Goal: Task Accomplishment & Management: Manage account settings

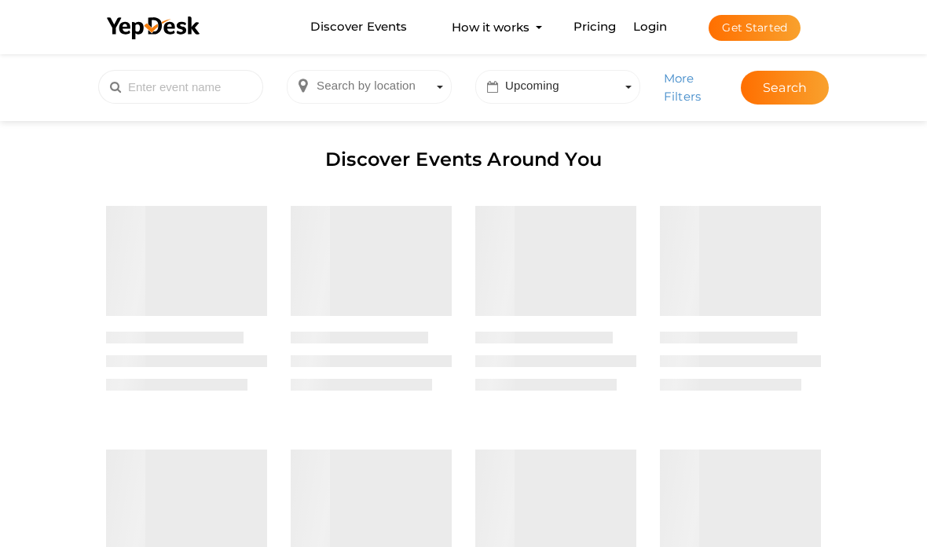
click at [654, 125] on div "Discover Events Around You Filter Events First 1 Last" at bounding box center [464, 389] width 762 height 678
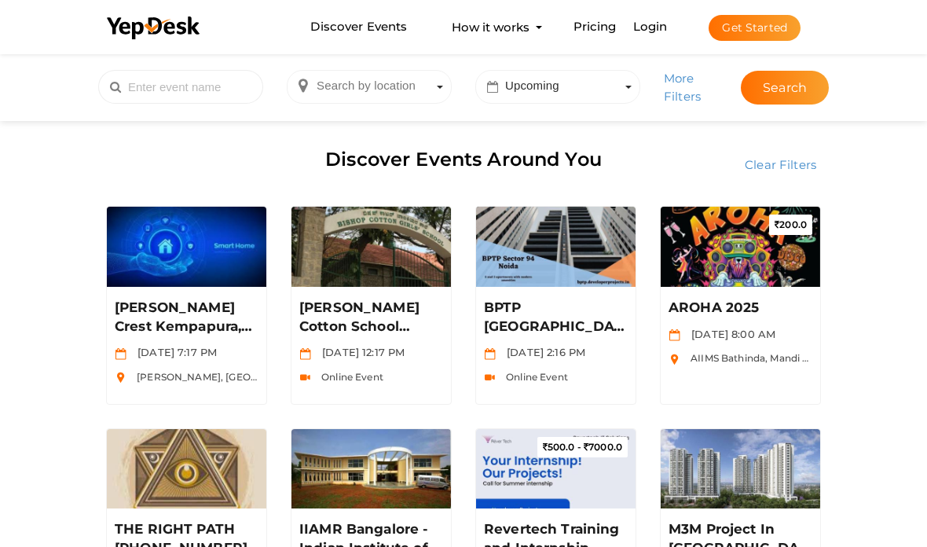
click at [652, 130] on div "Discover Events Around You" at bounding box center [463, 161] width 739 height 65
click at [645, 134] on div "Discover Events Around You" at bounding box center [463, 161] width 739 height 65
click at [656, 147] on div "Discover Events Around You" at bounding box center [463, 161] width 739 height 65
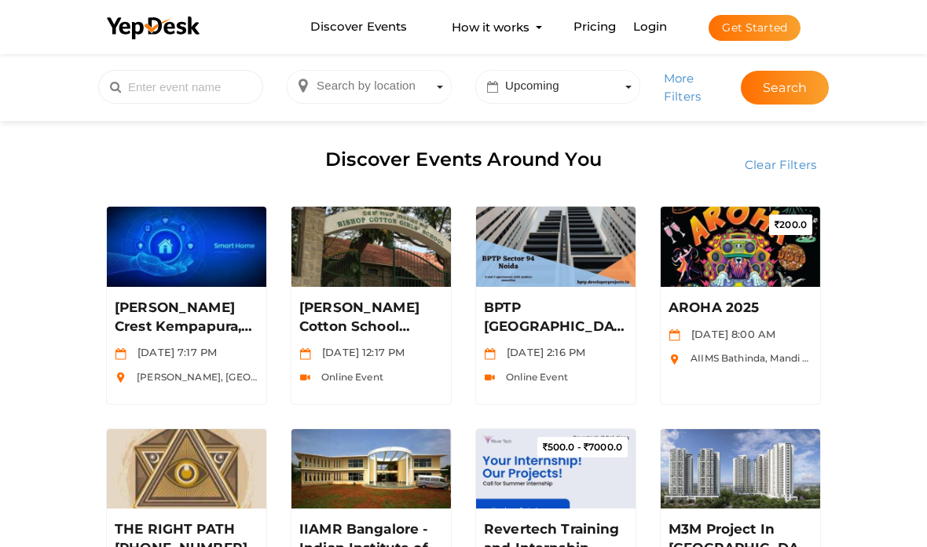
click at [648, 134] on div "Discover Events Around You" at bounding box center [463, 161] width 739 height 65
click at [649, 135] on div "Discover Events Around You" at bounding box center [463, 161] width 739 height 65
click at [656, 34] on link "Login" at bounding box center [651, 26] width 35 height 15
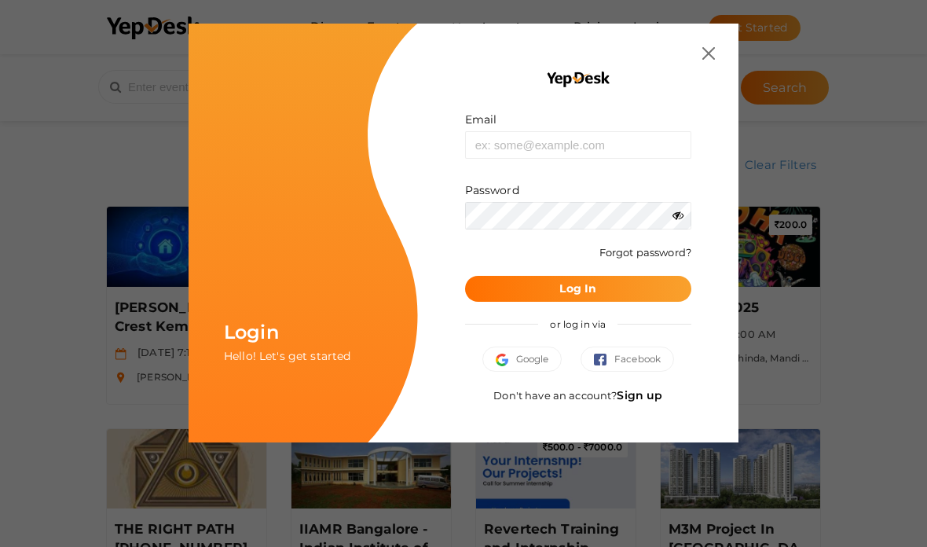
click at [649, 81] on div at bounding box center [578, 79] width 226 height 64
click at [578, 150] on input "text" at bounding box center [578, 145] width 226 height 28
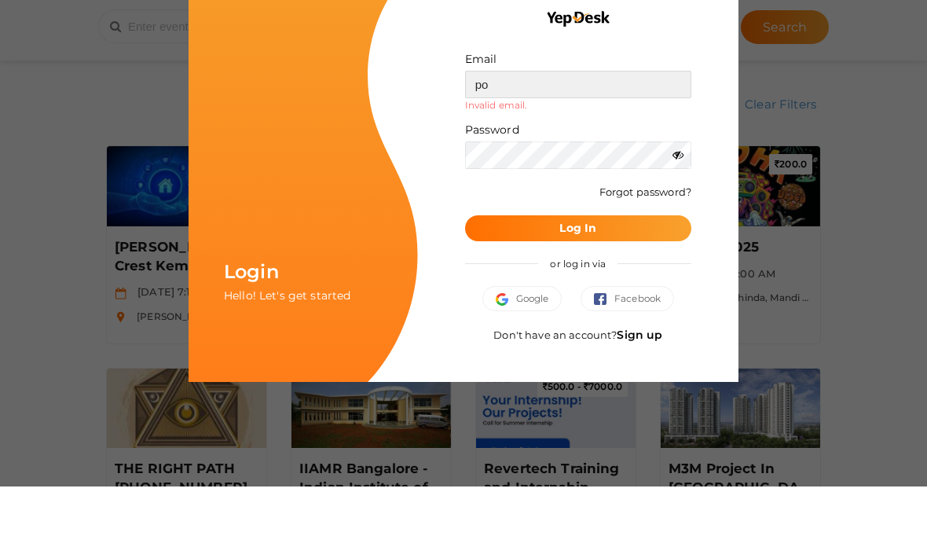
type input "p"
type input "[EMAIL_ADDRESS][DOMAIN_NAME]"
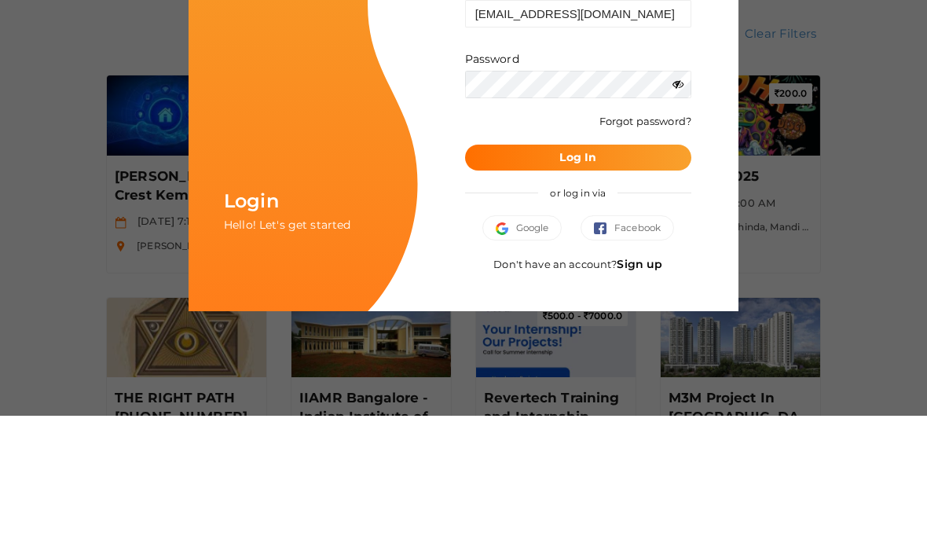
click at [637, 276] on button "Log In" at bounding box center [578, 289] width 226 height 26
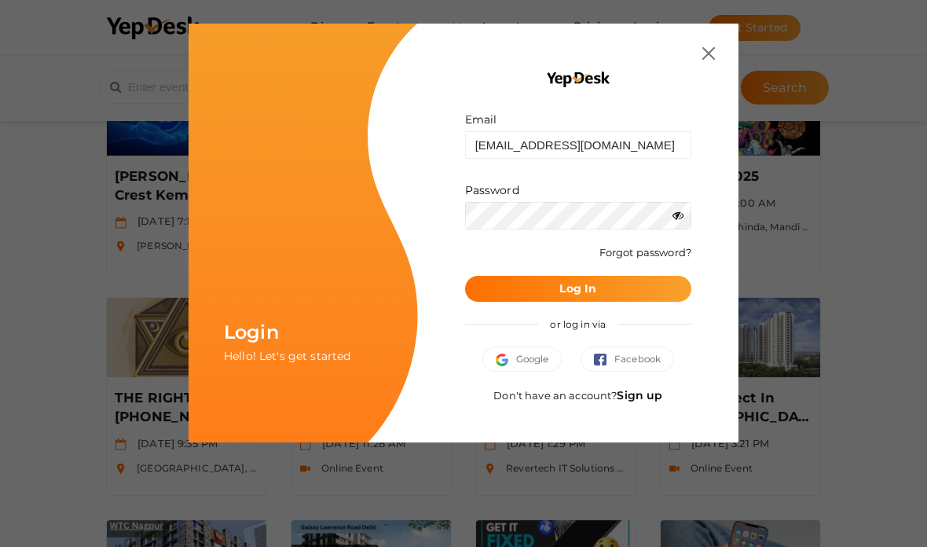
click at [652, 299] on button "Log In" at bounding box center [578, 289] width 226 height 26
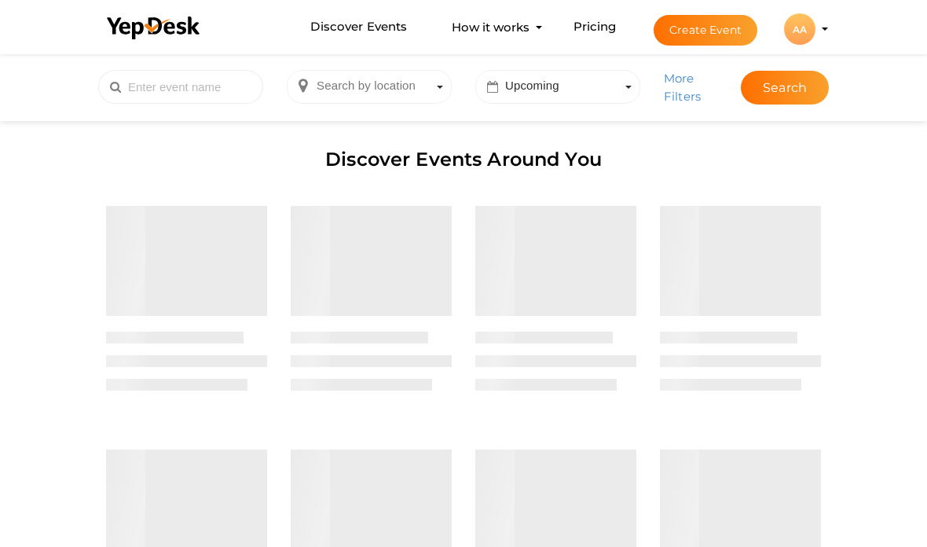
click at [806, 45] on div "AA" at bounding box center [799, 28] width 31 height 31
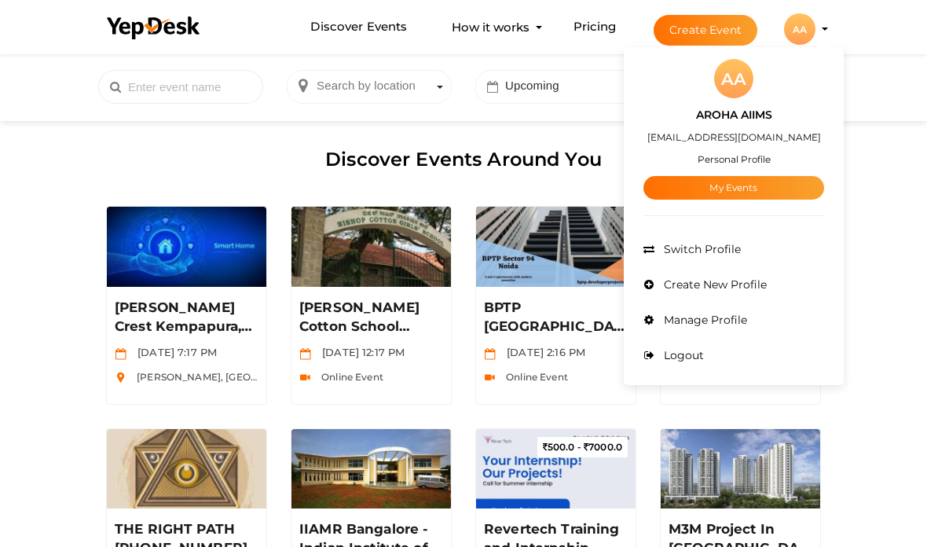
click at [740, 200] on link "My Events" at bounding box center [734, 188] width 181 height 24
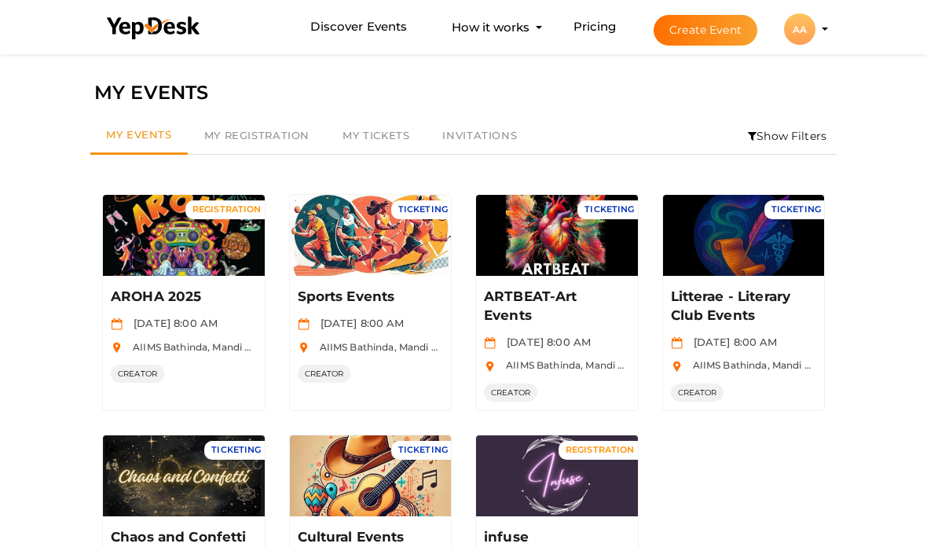
click at [189, 239] on button "Manage Event" at bounding box center [184, 244] width 93 height 24
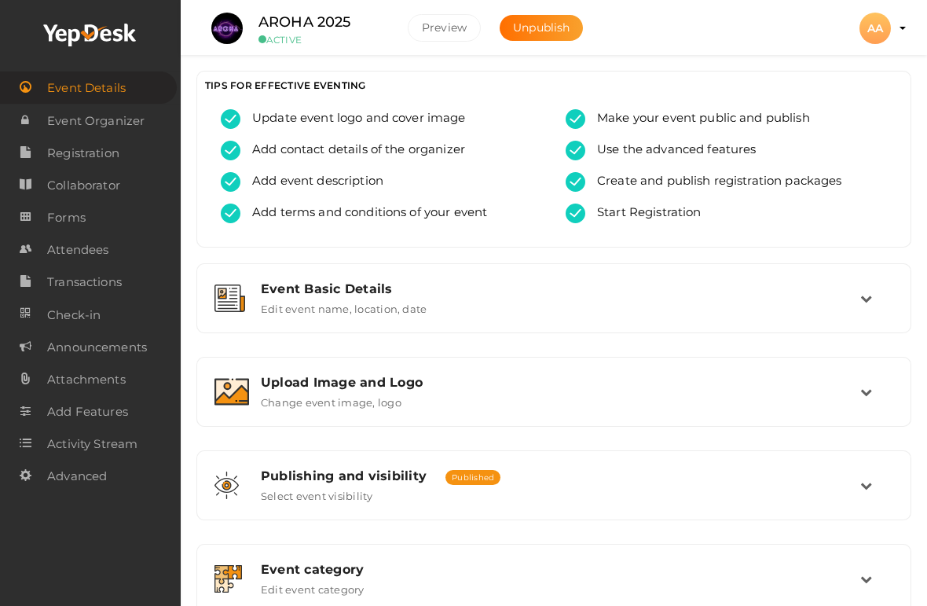
click at [891, 27] on profile-pic "AA" at bounding box center [875, 28] width 31 height 14
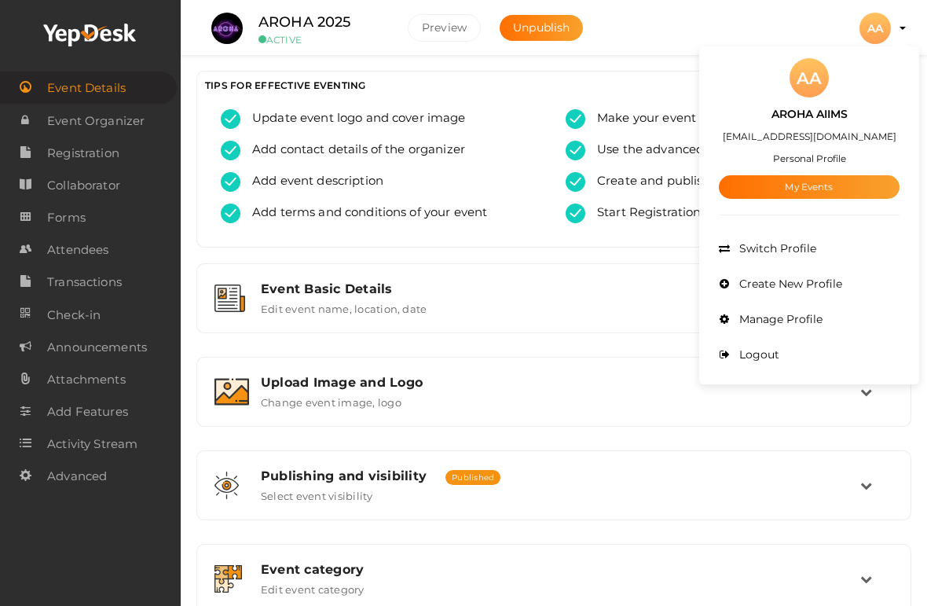
click at [810, 185] on link "My Events" at bounding box center [809, 187] width 181 height 24
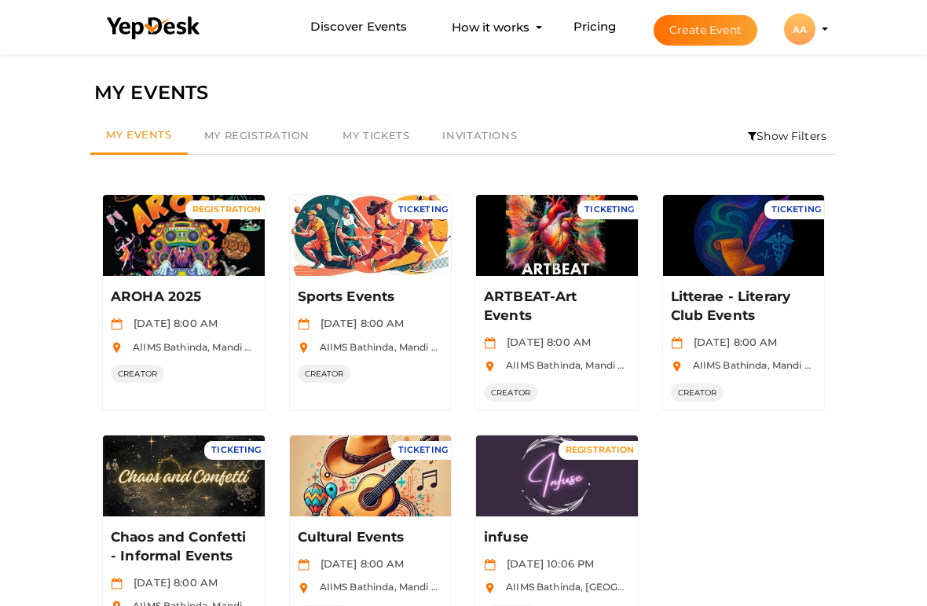
click at [200, 243] on button "Manage Event" at bounding box center [184, 244] width 93 height 24
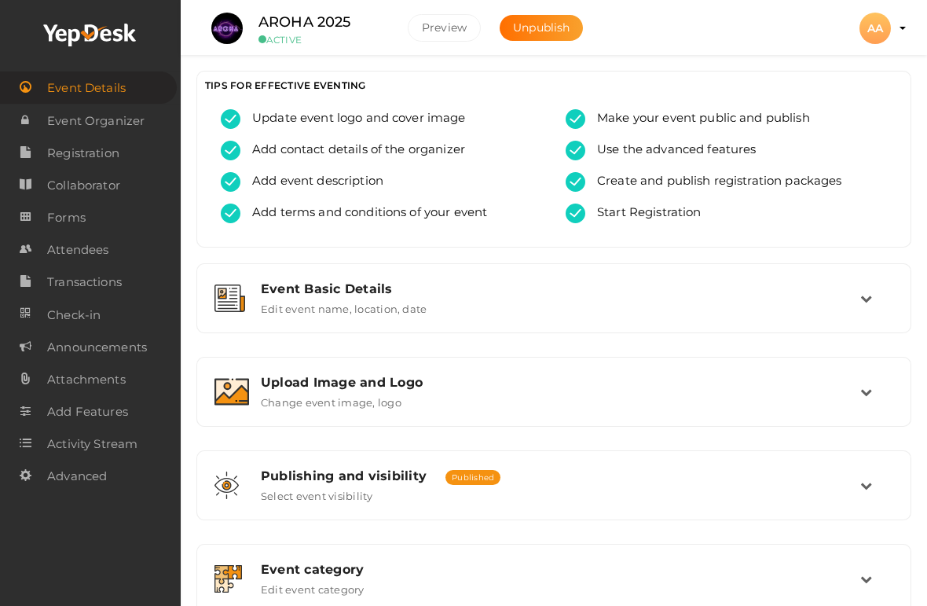
click at [83, 260] on span "Attendees" at bounding box center [77, 249] width 61 height 31
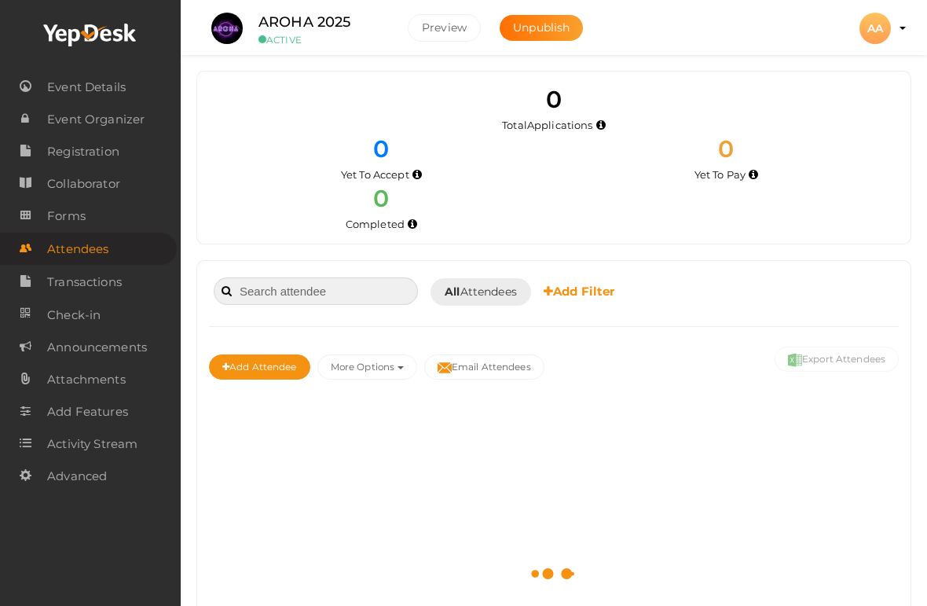
click at [355, 281] on input at bounding box center [316, 291] width 204 height 28
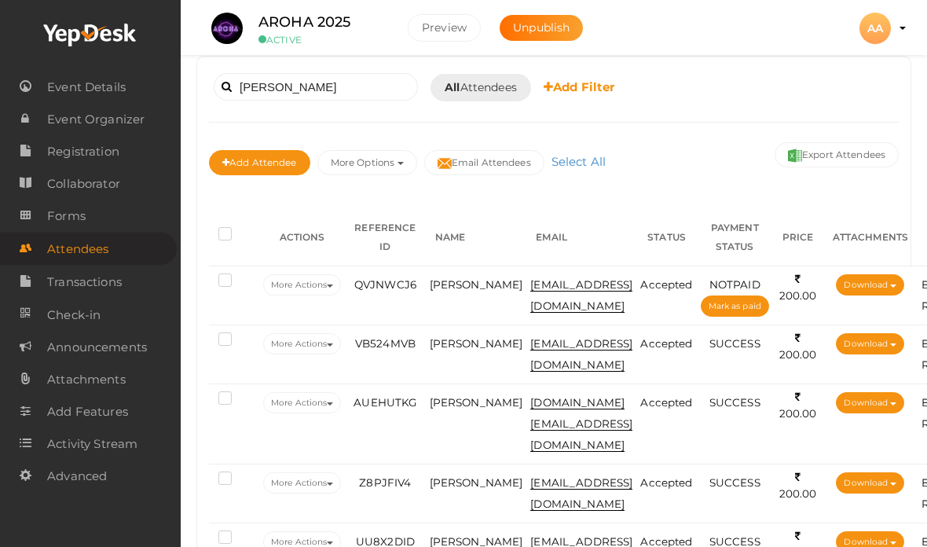
scroll to position [197, 0]
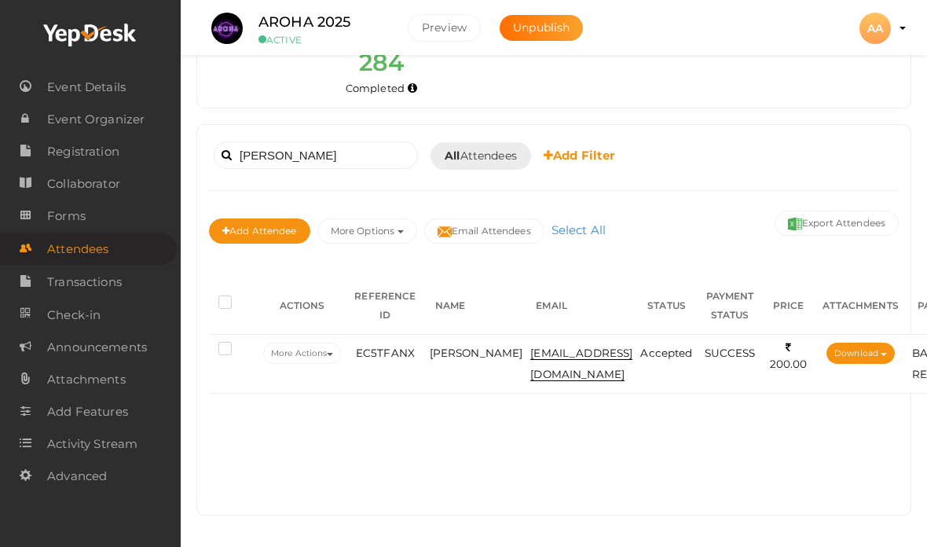
click at [623, 335] on td "123karansingh209e@gamil.com" at bounding box center [582, 364] width 110 height 59
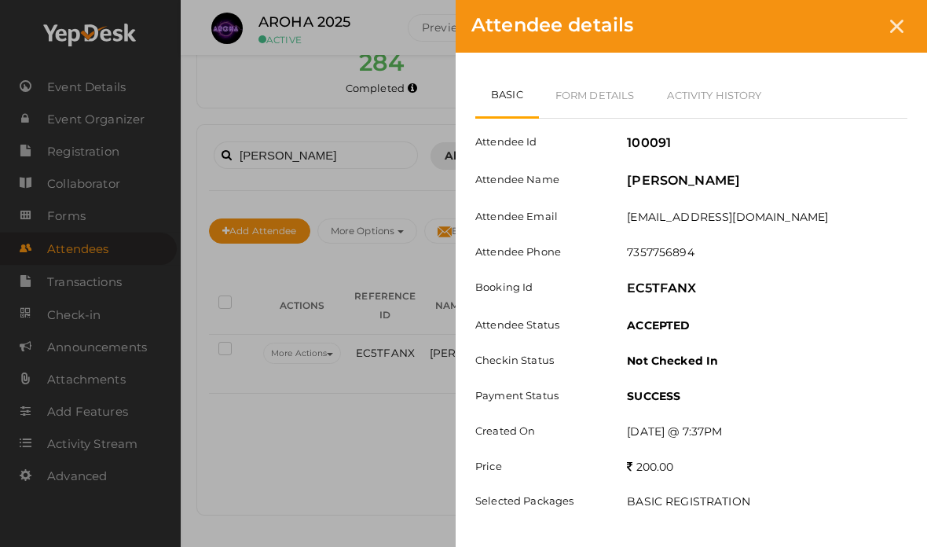
click at [601, 304] on div "Attendee Id 100091 Attendee Name Karan singh Bishnoi Attendee Email 123karansin…" at bounding box center [692, 322] width 432 height 406
click at [612, 90] on link "Form Details" at bounding box center [595, 95] width 112 height 46
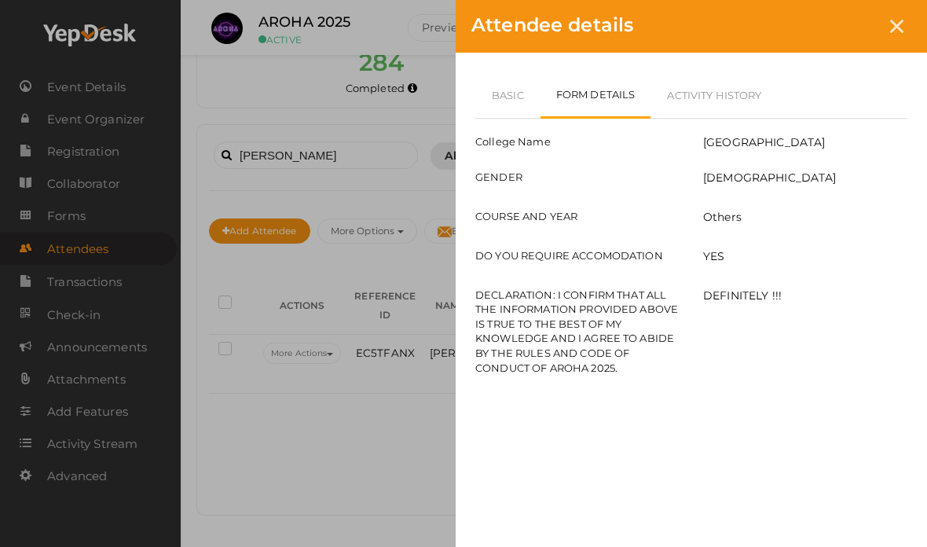
click at [525, 91] on link "Basic" at bounding box center [508, 95] width 65 height 46
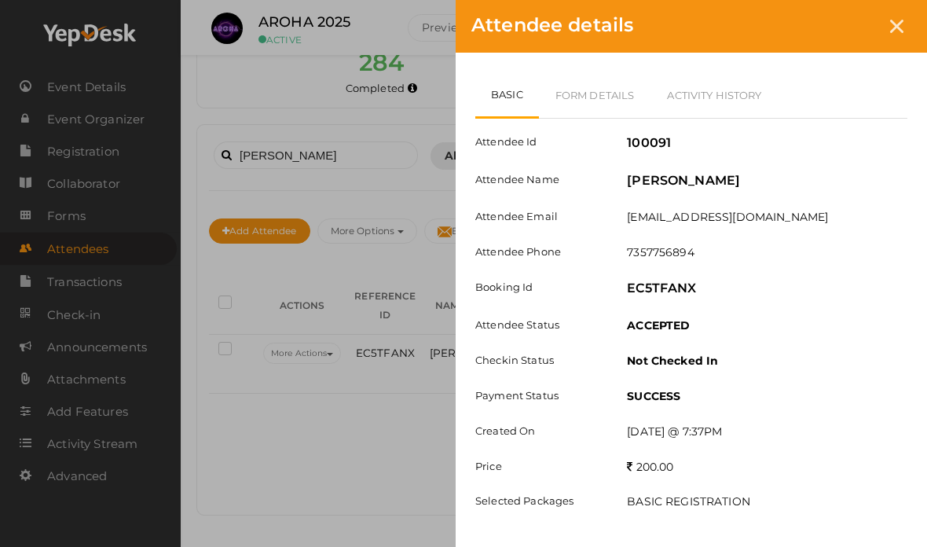
click at [587, 98] on link "Form Details" at bounding box center [595, 95] width 112 height 46
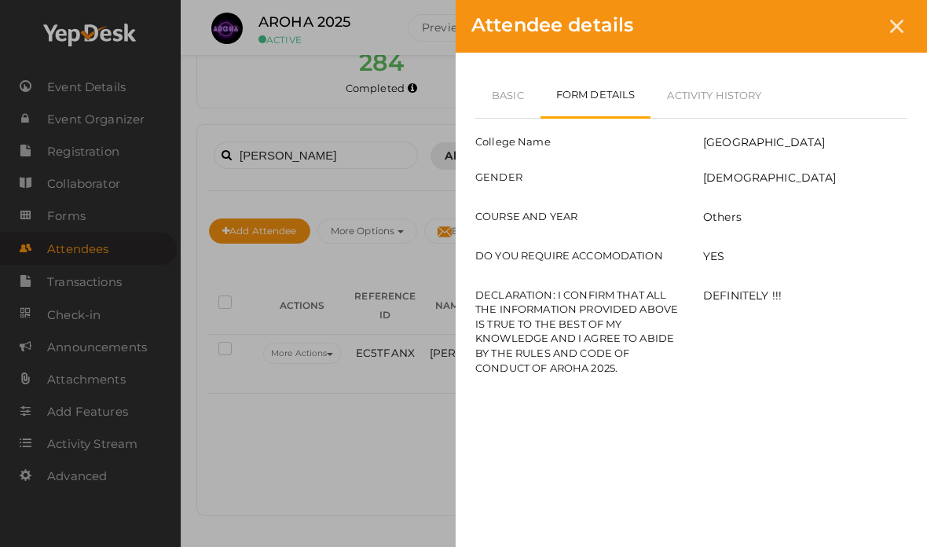
click at [499, 94] on link "Basic" at bounding box center [508, 95] width 65 height 46
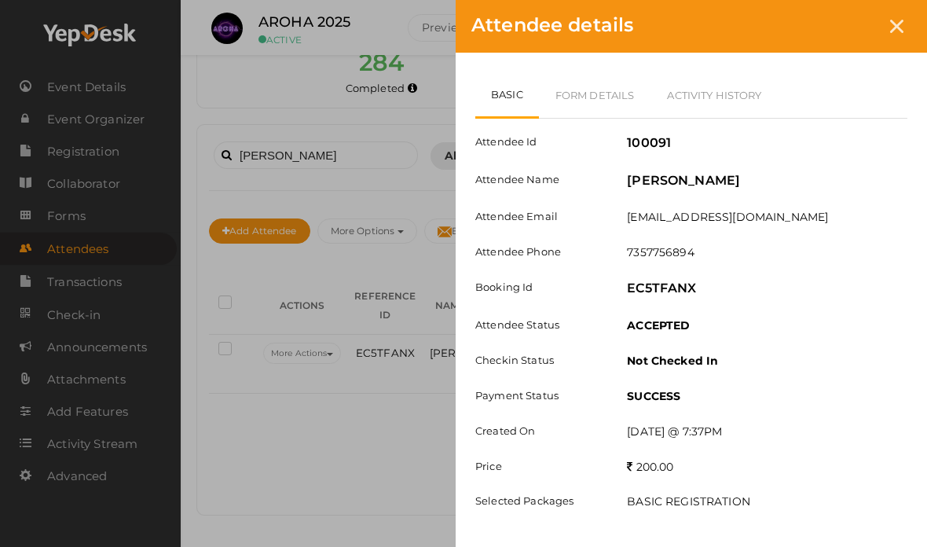
click at [898, 31] on icon at bounding box center [897, 26] width 13 height 13
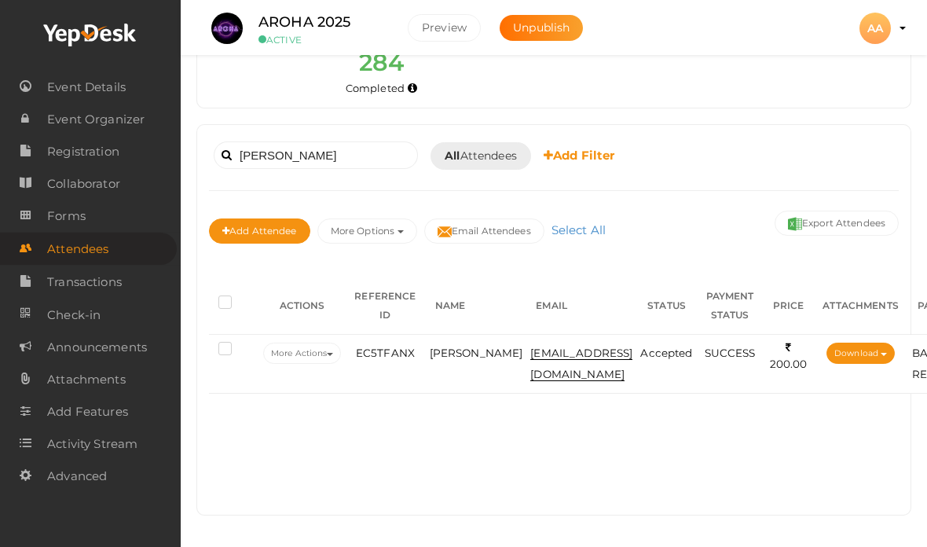
click at [348, 137] on div "Karan singh Booked for Today Today Tomorrow This Week Custom Date All Attendees…" at bounding box center [554, 156] width 690 height 39
click at [361, 141] on input "Karan singh" at bounding box center [316, 155] width 204 height 28
type input "K"
click at [637, 335] on td "123karansingh209e@gmail.com" at bounding box center [582, 364] width 110 height 59
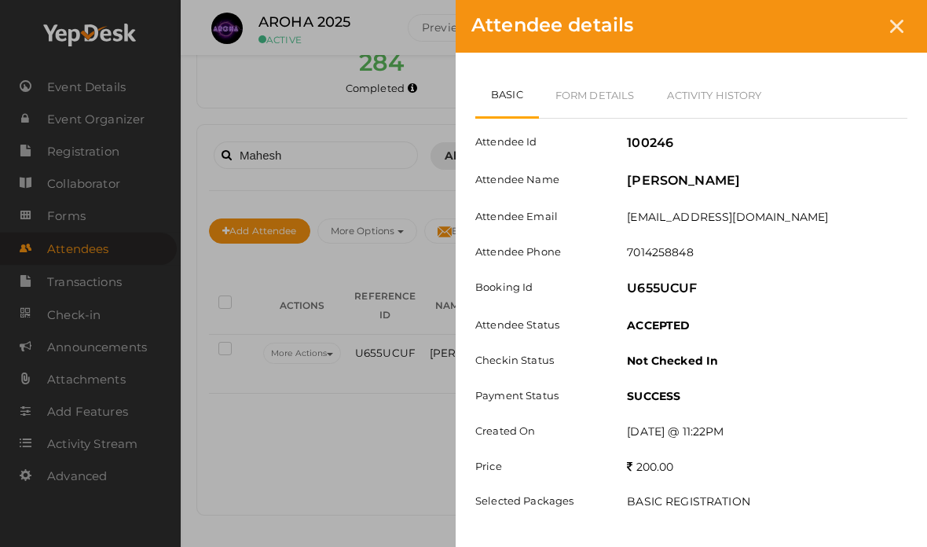
click at [576, 116] on link "Form Details" at bounding box center [595, 95] width 112 height 46
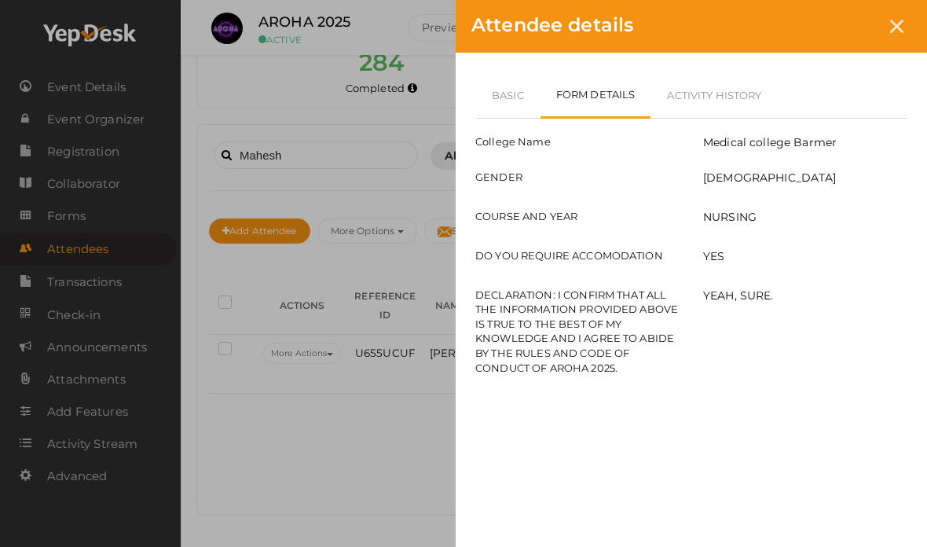
click at [495, 110] on link "Basic" at bounding box center [508, 95] width 65 height 46
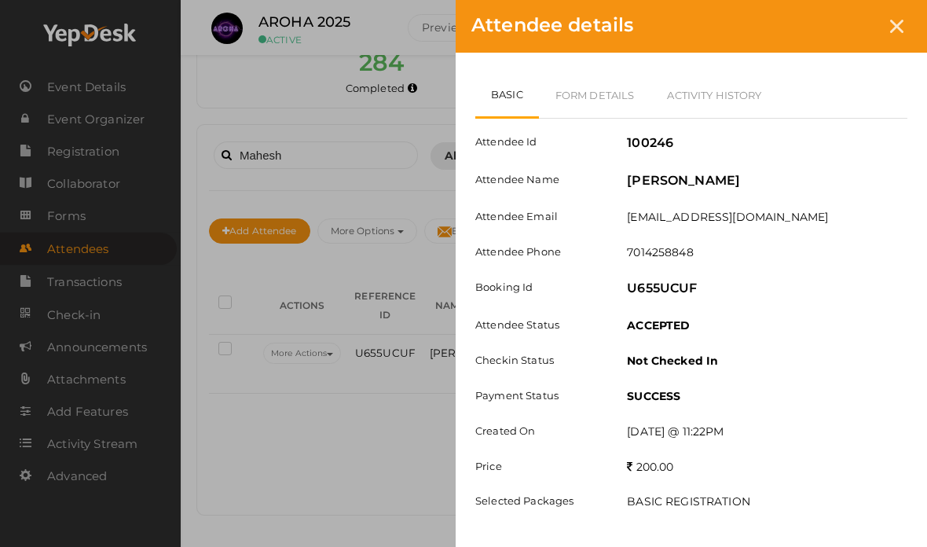
click at [606, 80] on link "Form Details" at bounding box center [595, 95] width 112 height 46
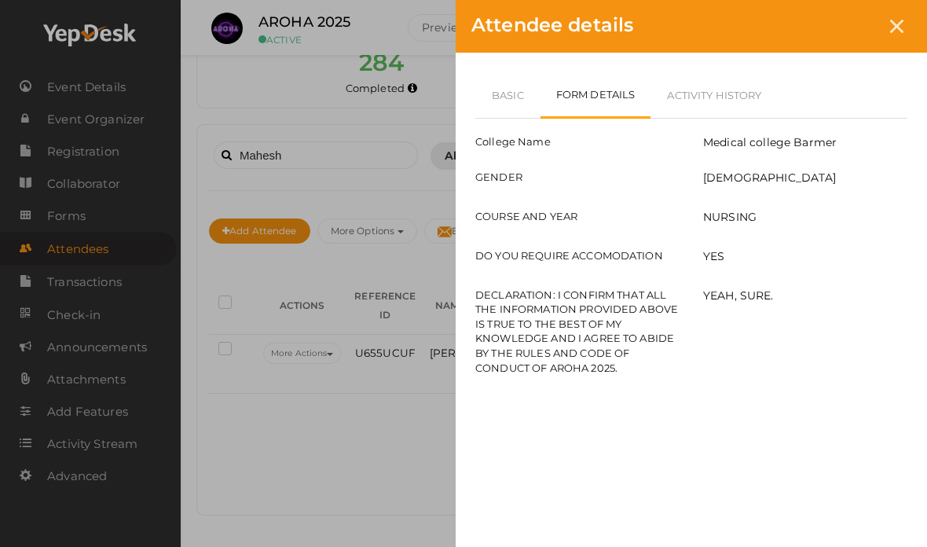
click at [516, 100] on link "Basic" at bounding box center [508, 95] width 65 height 46
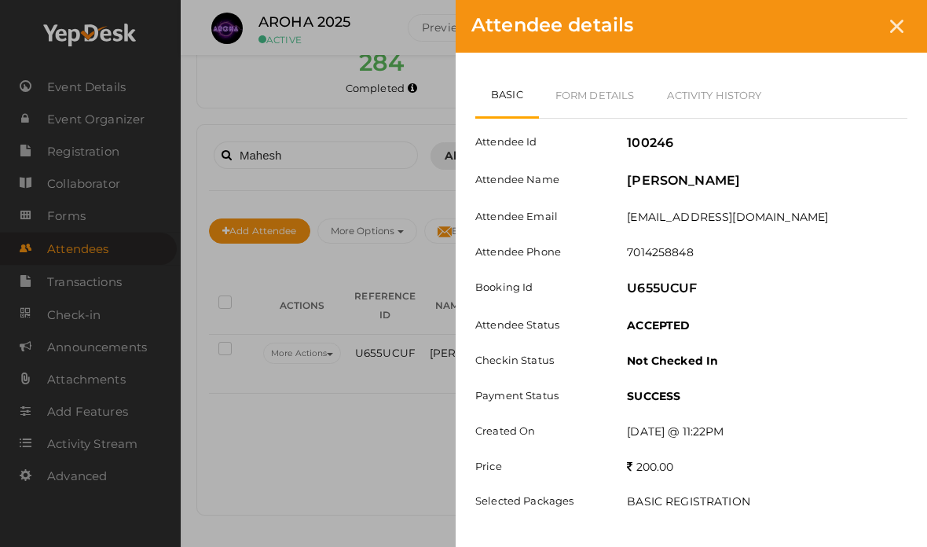
click at [603, 112] on link "Form Details" at bounding box center [595, 95] width 112 height 46
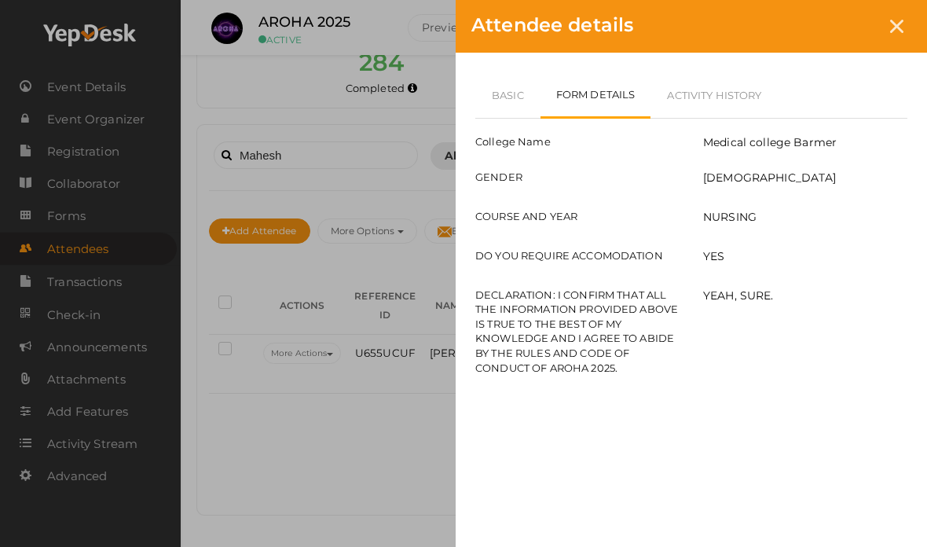
click at [511, 98] on link "Basic" at bounding box center [508, 95] width 65 height 46
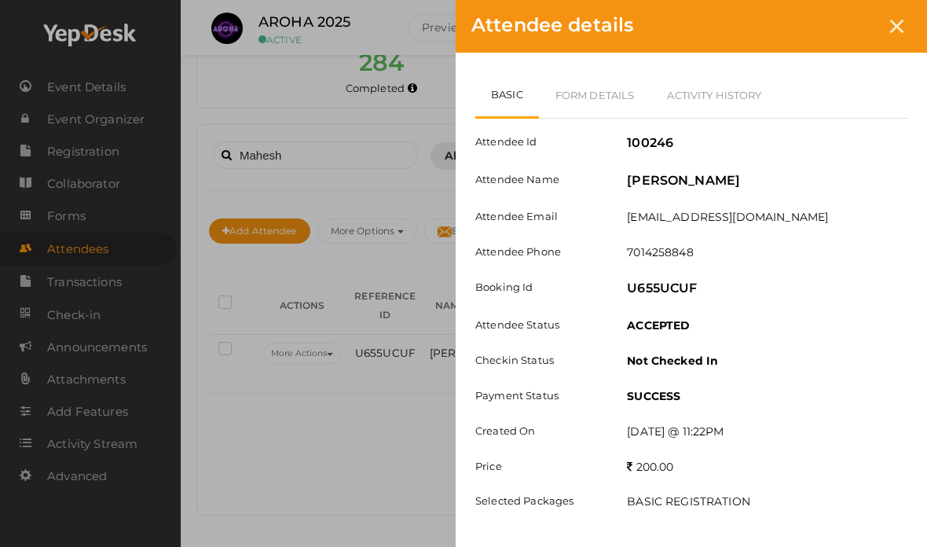
click at [321, 361] on div "Attendee details Basic Form Details Activity History Attendee Id 100246 Attende…" at bounding box center [463, 273] width 927 height 547
click at [620, 114] on link "Form Details" at bounding box center [595, 95] width 112 height 46
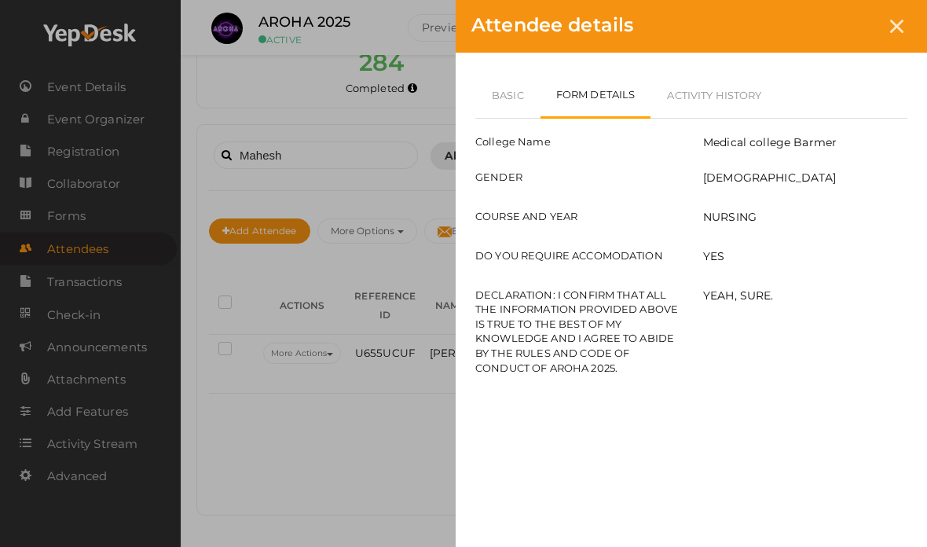
click at [527, 100] on link "Basic" at bounding box center [508, 95] width 65 height 46
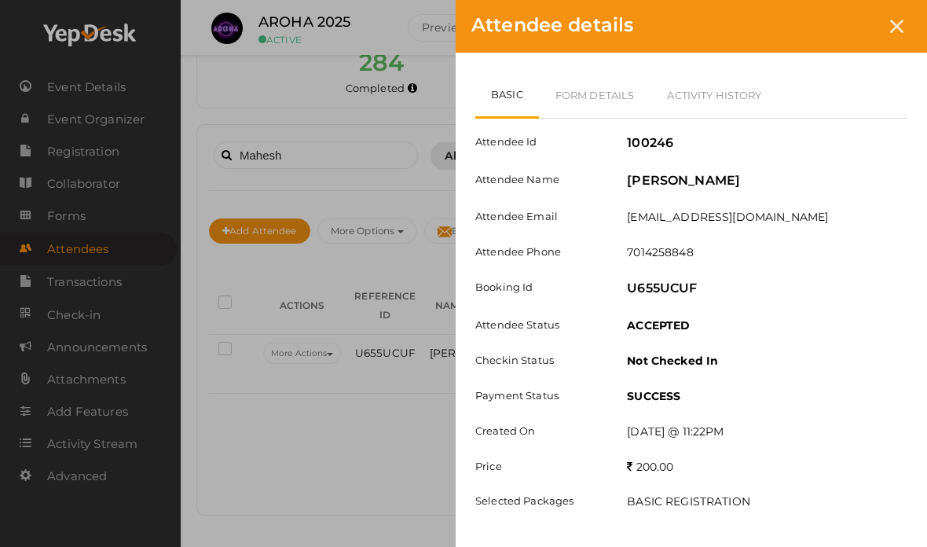
click at [883, 20] on div at bounding box center [897, 26] width 29 height 29
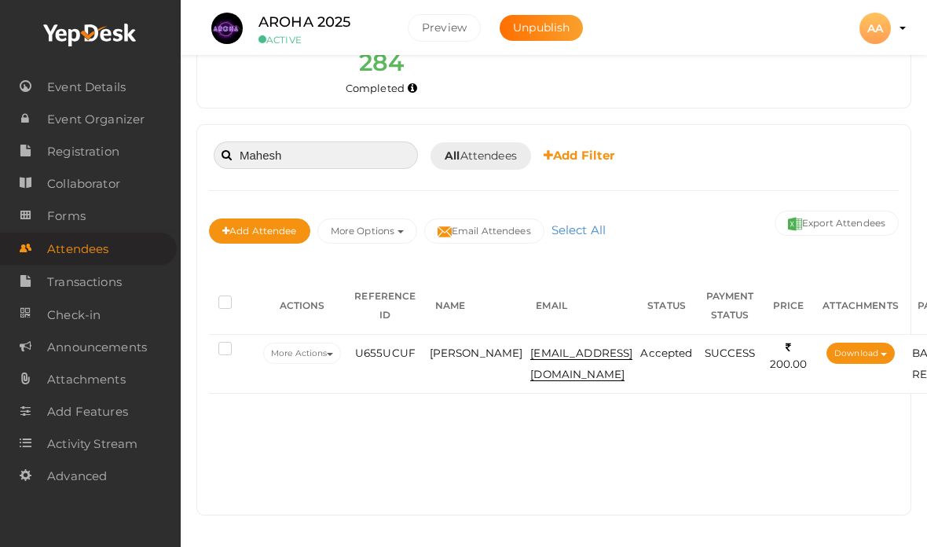
click at [346, 141] on input "Mahesh" at bounding box center [316, 155] width 204 height 28
click at [332, 141] on input "Mahesh" at bounding box center [316, 155] width 204 height 28
type input "M"
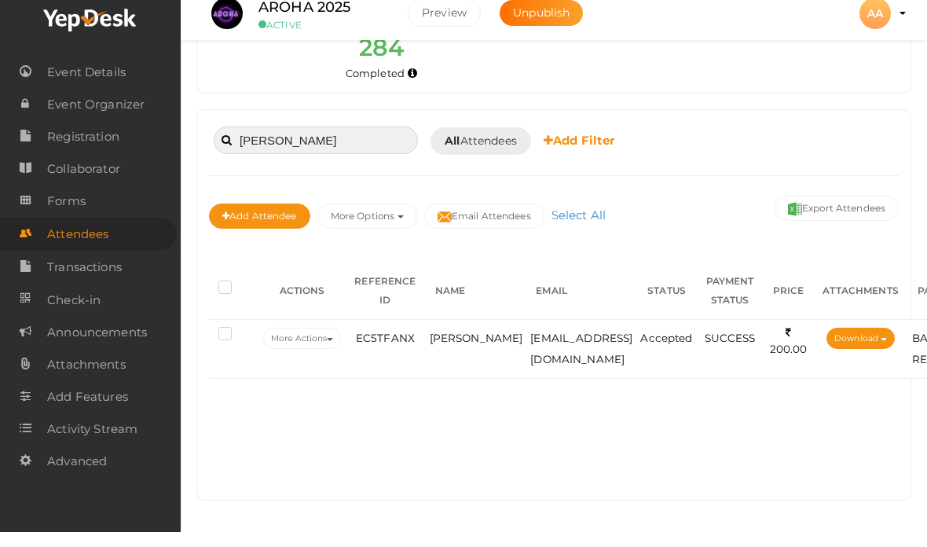
scroll to position [179, 0]
type input "Karan singh"
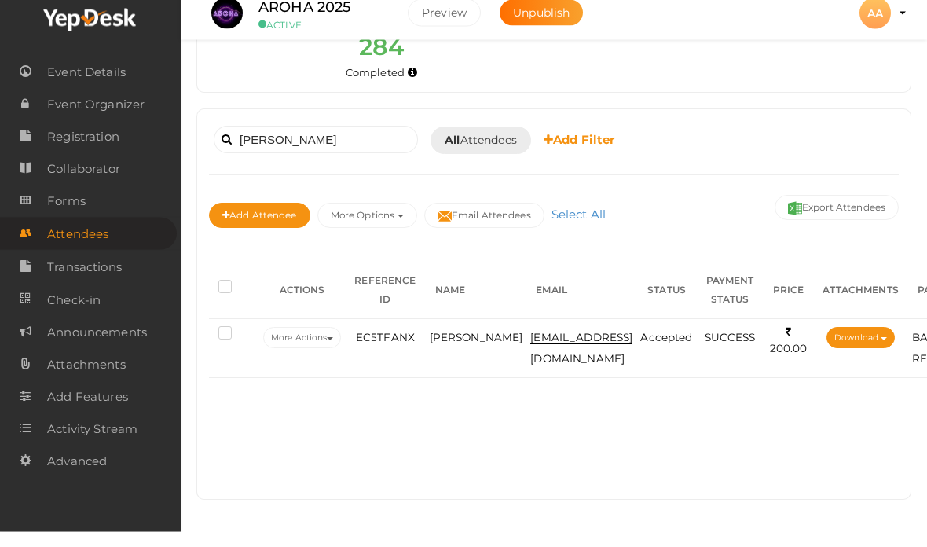
click at [270, 219] on button "Add Attendee" at bounding box center [259, 231] width 101 height 25
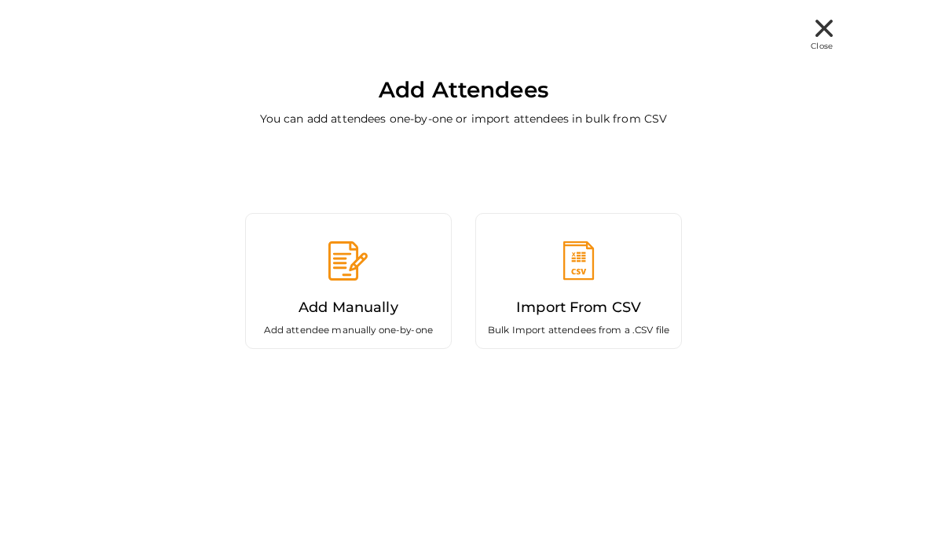
click at [850, 35] on div "Close Add Attendees You can add attendees one-by-one or import attendees in bul…" at bounding box center [463, 190] width 927 height 380
click at [818, 28] on icon at bounding box center [824, 28] width 17 height 17
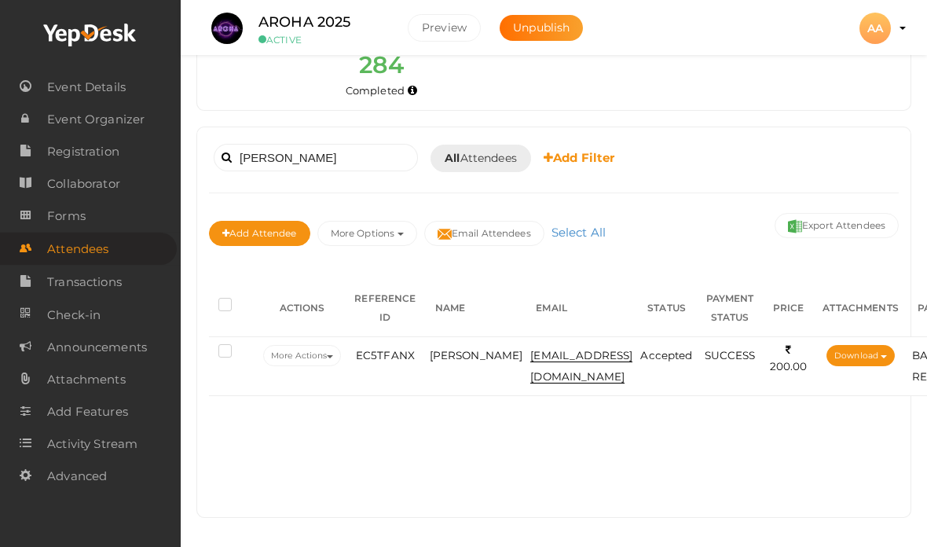
click at [466, 367] on td "Karan singh Bishnoi" at bounding box center [476, 366] width 101 height 59
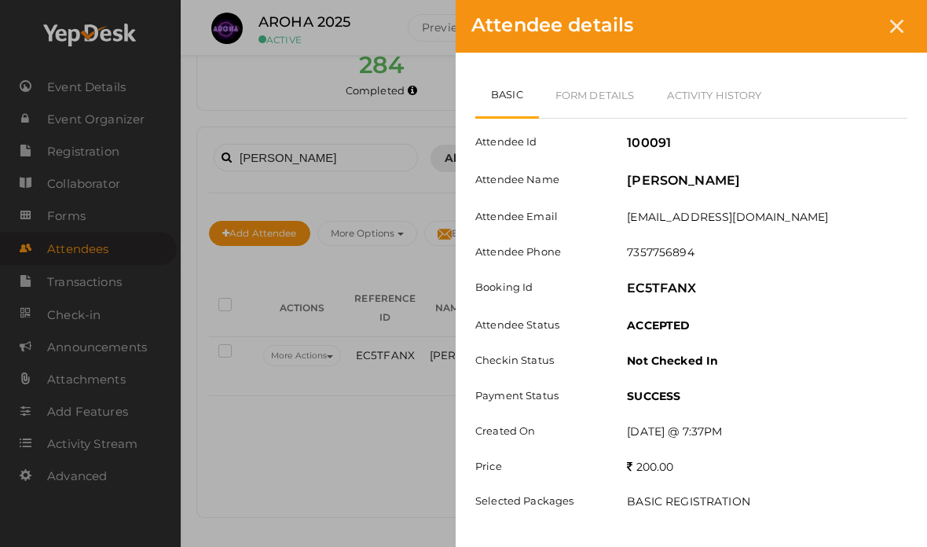
scroll to position [197, 0]
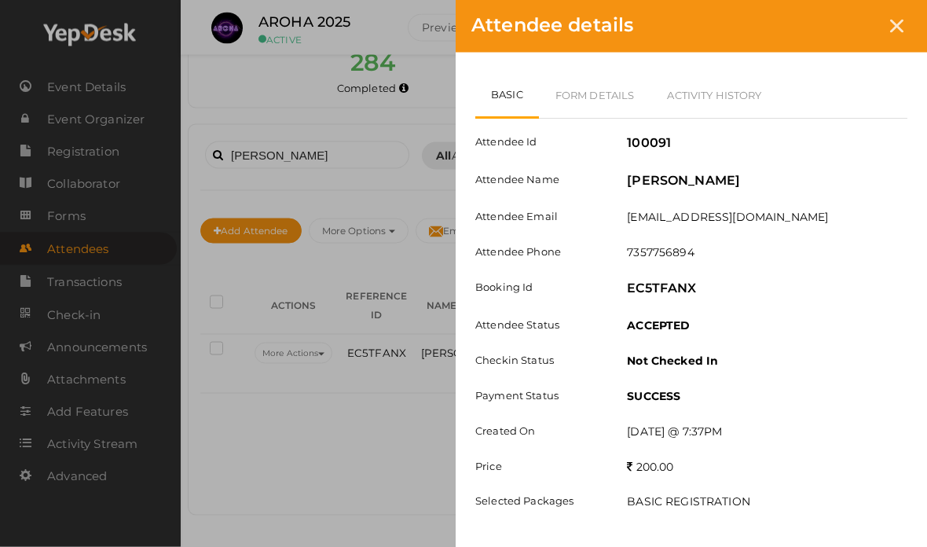
click at [601, 92] on link "Form Details" at bounding box center [595, 95] width 112 height 46
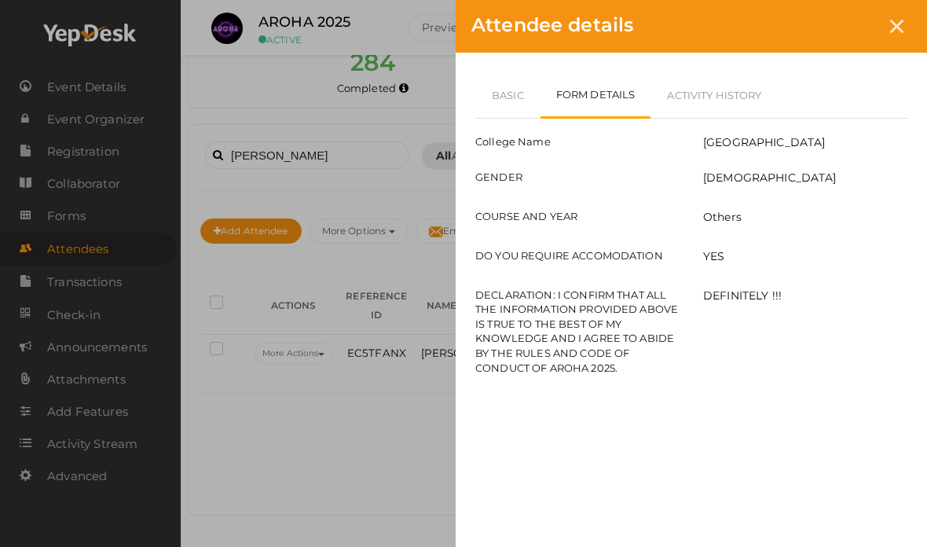
click at [526, 101] on link "Basic" at bounding box center [508, 95] width 65 height 46
